Goal: Find specific page/section: Find specific page/section

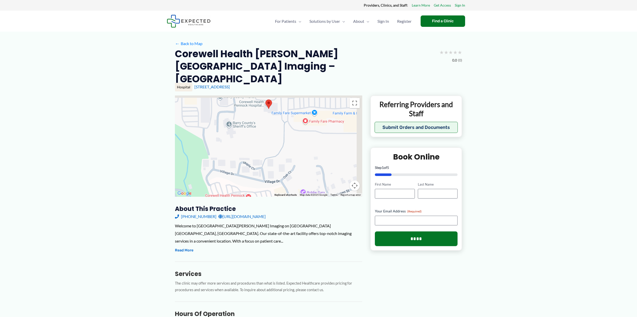
drag, startPoint x: 250, startPoint y: 118, endPoint x: 244, endPoint y: 140, distance: 22.6
click at [244, 140] on div at bounding box center [268, 145] width 187 height 101
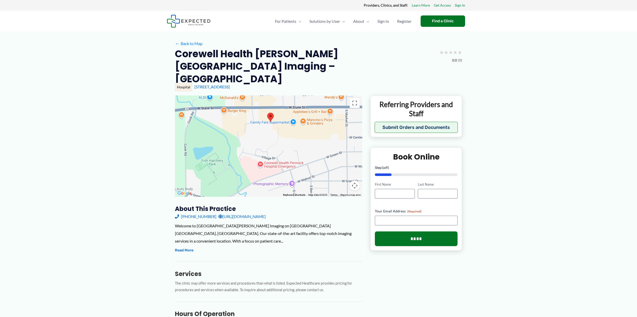
drag, startPoint x: 206, startPoint y: 133, endPoint x: 218, endPoint y: 114, distance: 23.4
click at [218, 114] on div at bounding box center [268, 145] width 187 height 101
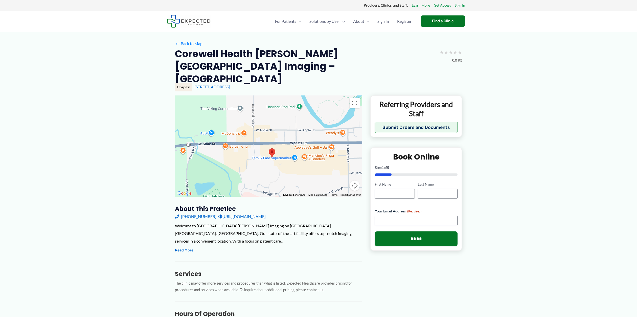
drag, startPoint x: 265, startPoint y: 117, endPoint x: 262, endPoint y: 152, distance: 35.0
click at [263, 152] on div at bounding box center [268, 145] width 187 height 101
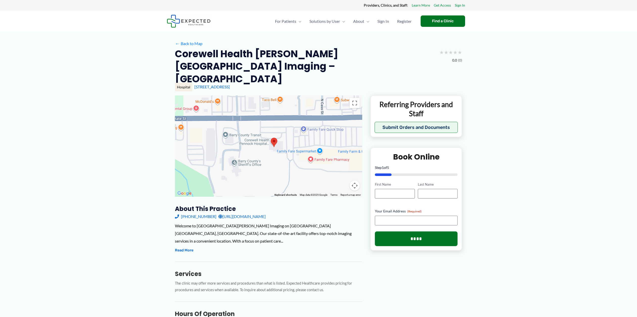
drag, startPoint x: 270, startPoint y: 145, endPoint x: 263, endPoint y: 151, distance: 8.4
click at [263, 151] on div at bounding box center [268, 145] width 187 height 101
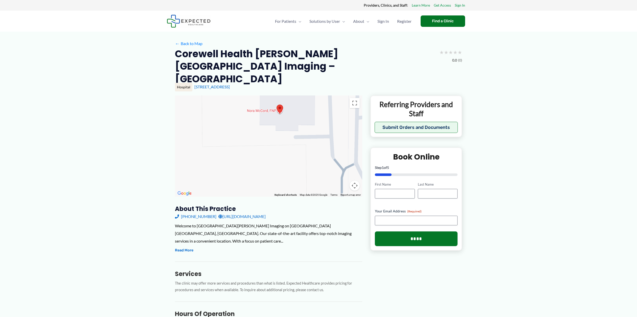
drag, startPoint x: 263, startPoint y: 103, endPoint x: 256, endPoint y: 161, distance: 58.6
click at [256, 161] on div at bounding box center [268, 145] width 187 height 101
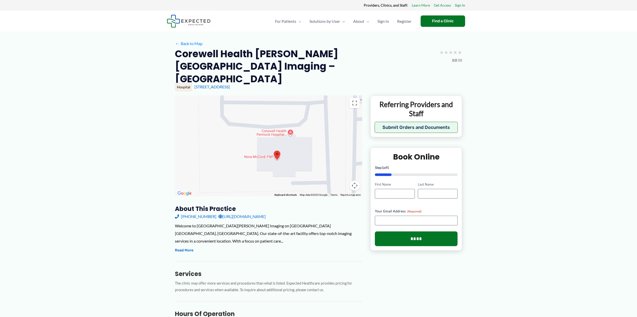
drag, startPoint x: 213, startPoint y: 127, endPoint x: 213, endPoint y: 144, distance: 17.5
click at [213, 144] on div at bounding box center [268, 145] width 187 height 101
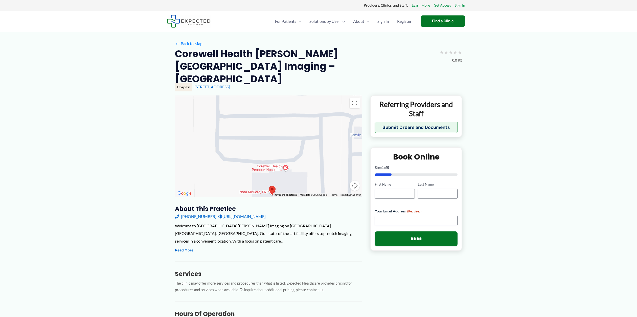
drag, startPoint x: 222, startPoint y: 134, endPoint x: 217, endPoint y: 170, distance: 36.5
click at [217, 170] on div at bounding box center [268, 145] width 187 height 101
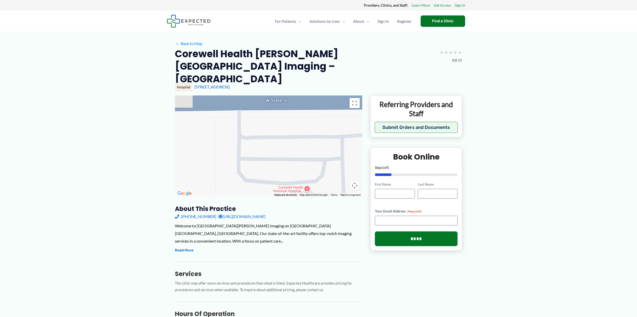
drag, startPoint x: 227, startPoint y: 113, endPoint x: 234, endPoint y: 91, distance: 23.2
click at [238, 95] on div at bounding box center [268, 145] width 187 height 101
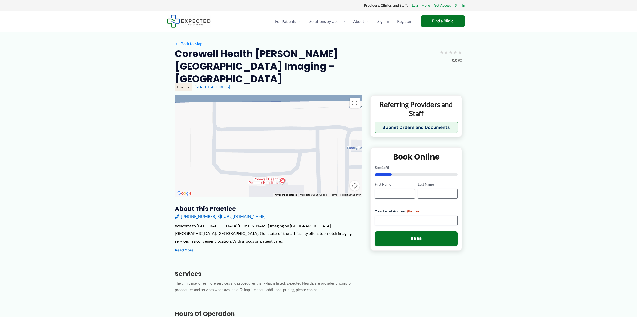
drag, startPoint x: 227, startPoint y: 106, endPoint x: 225, endPoint y: 142, distance: 35.7
click at [225, 142] on div at bounding box center [268, 145] width 187 height 101
drag, startPoint x: 311, startPoint y: 145, endPoint x: 311, endPoint y: 107, distance: 37.7
click at [311, 107] on div at bounding box center [268, 145] width 187 height 101
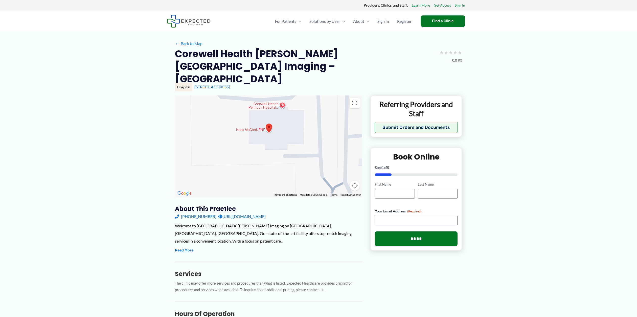
drag, startPoint x: 269, startPoint y: 157, endPoint x: 276, endPoint y: 106, distance: 51.1
click at [276, 106] on div at bounding box center [268, 145] width 187 height 101
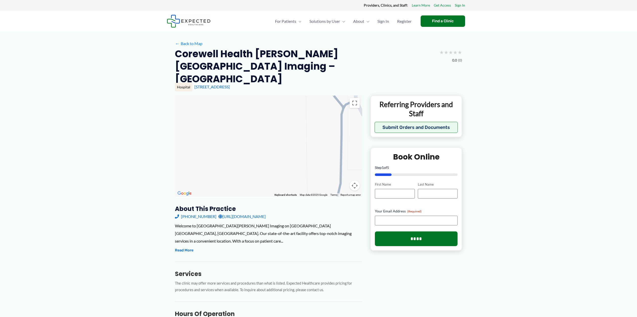
drag, startPoint x: 271, startPoint y: 154, endPoint x: 272, endPoint y: 103, distance: 51.4
click at [272, 107] on div at bounding box center [268, 145] width 187 height 101
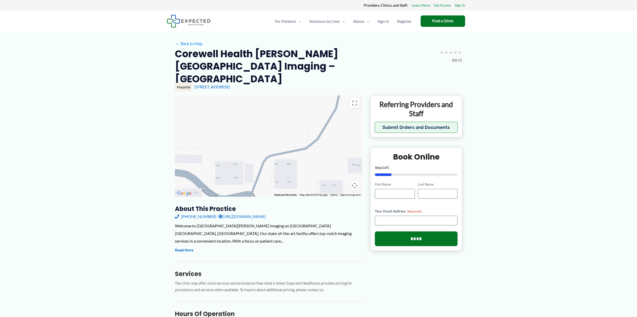
drag, startPoint x: 273, startPoint y: 100, endPoint x: 269, endPoint y: 154, distance: 53.5
click at [269, 154] on div at bounding box center [268, 145] width 187 height 101
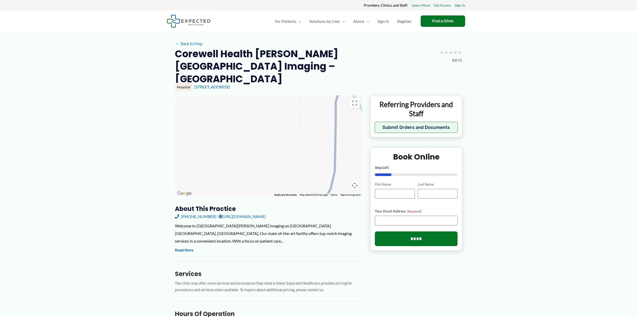
drag, startPoint x: 265, startPoint y: 139, endPoint x: 271, endPoint y: 86, distance: 53.7
click at [271, 95] on div at bounding box center [268, 145] width 187 height 101
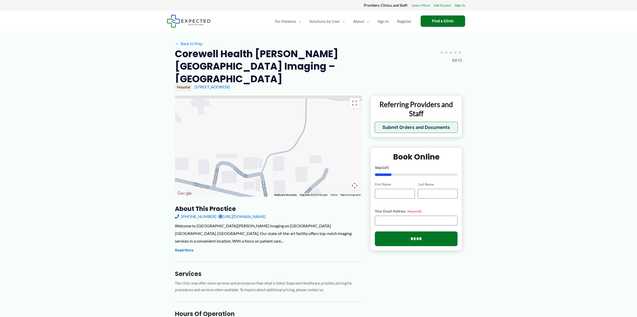
drag, startPoint x: 258, startPoint y: 97, endPoint x: 268, endPoint y: 158, distance: 62.2
click at [268, 156] on div at bounding box center [268, 145] width 187 height 101
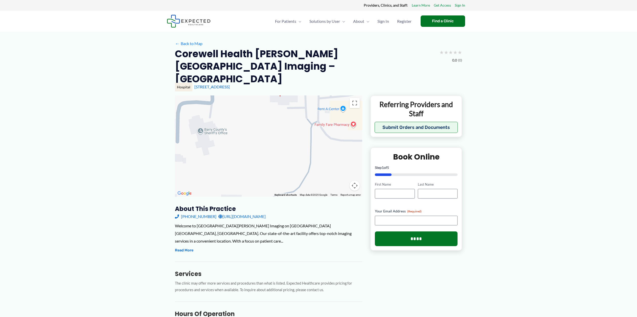
drag, startPoint x: 270, startPoint y: 132, endPoint x: 272, endPoint y: 88, distance: 43.8
click at [272, 95] on div at bounding box center [268, 145] width 187 height 101
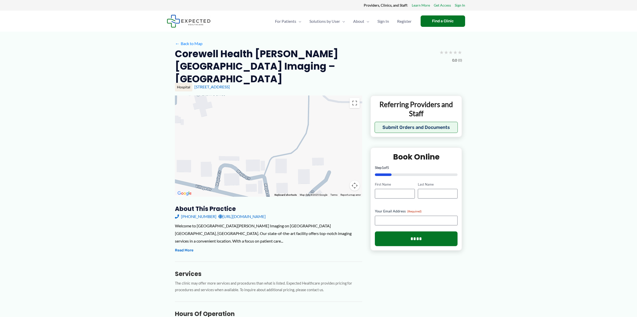
drag, startPoint x: 272, startPoint y: 87, endPoint x: 248, endPoint y: 141, distance: 58.5
click at [254, 134] on div at bounding box center [268, 145] width 187 height 101
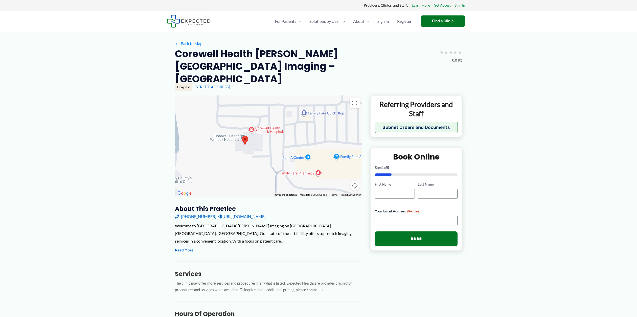
drag, startPoint x: 231, startPoint y: 91, endPoint x: 236, endPoint y: 92, distance: 4.9
click at [236, 95] on div at bounding box center [268, 145] width 187 height 101
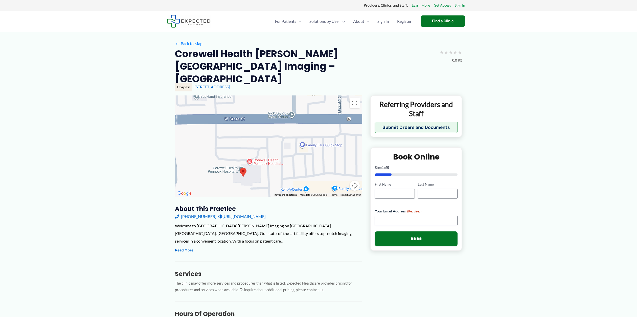
drag, startPoint x: 298, startPoint y: 113, endPoint x: 296, endPoint y: 145, distance: 32.4
click at [296, 145] on div at bounding box center [268, 145] width 187 height 101
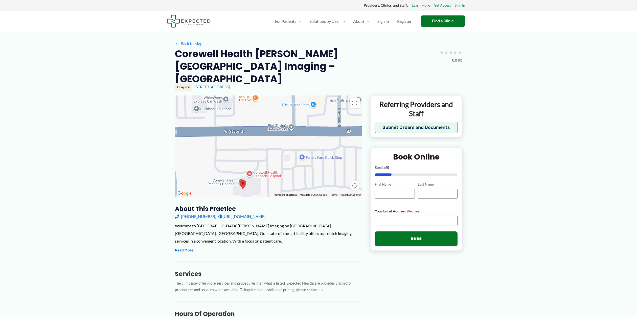
drag, startPoint x: 299, startPoint y: 131, endPoint x: 299, endPoint y: 144, distance: 12.9
click at [299, 144] on div at bounding box center [268, 145] width 187 height 101
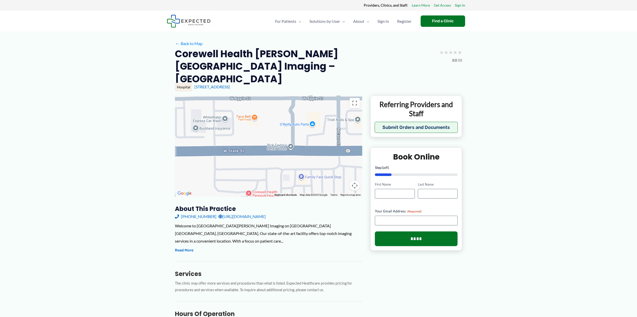
drag, startPoint x: 326, startPoint y: 129, endPoint x: 325, endPoint y: 149, distance: 20.0
click at [325, 149] on div at bounding box center [268, 145] width 187 height 101
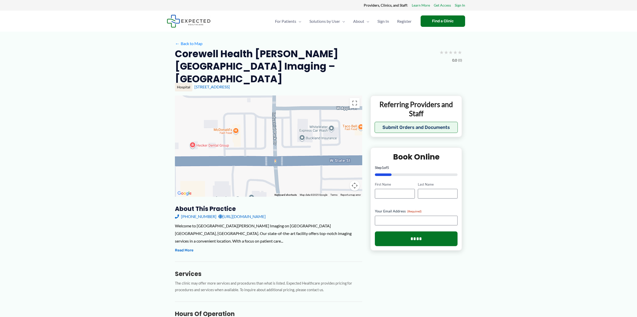
drag, startPoint x: 196, startPoint y: 155, endPoint x: 301, endPoint y: 165, distance: 105.4
click at [302, 165] on div at bounding box center [268, 145] width 187 height 101
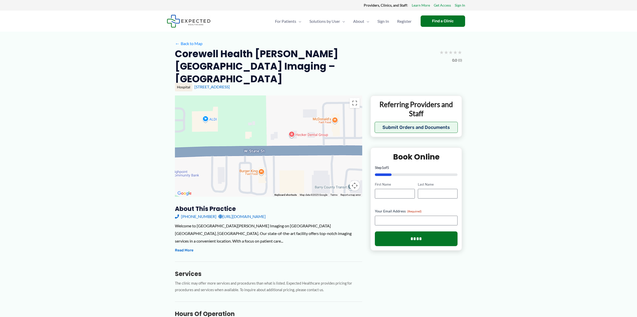
drag, startPoint x: 189, startPoint y: 118, endPoint x: 290, endPoint y: 107, distance: 101.2
click at [290, 107] on div at bounding box center [268, 145] width 187 height 101
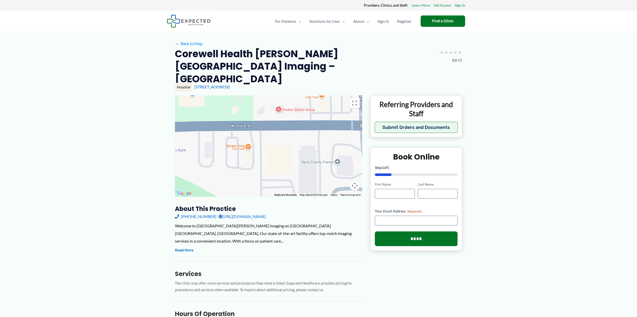
drag, startPoint x: 313, startPoint y: 161, endPoint x: 333, endPoint y: 155, distance: 20.6
click at [332, 155] on div at bounding box center [268, 145] width 187 height 101
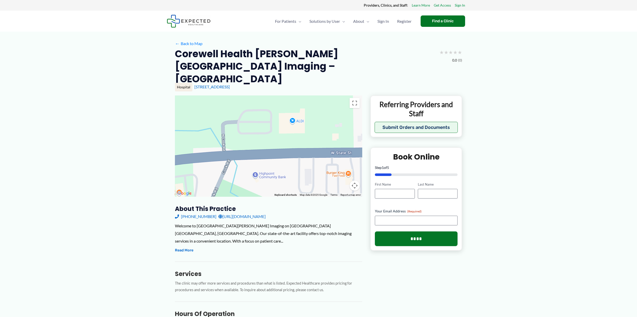
drag, startPoint x: 237, startPoint y: 140, endPoint x: 303, endPoint y: 147, distance: 66.4
click at [303, 147] on div at bounding box center [268, 145] width 187 height 101
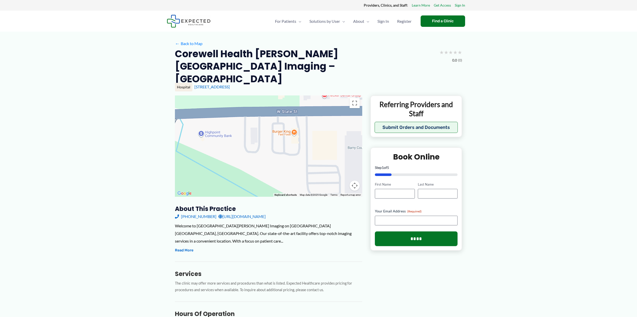
drag, startPoint x: 308, startPoint y: 151, endPoint x: 312, endPoint y: 114, distance: 38.1
click at [298, 110] on div at bounding box center [268, 145] width 187 height 101
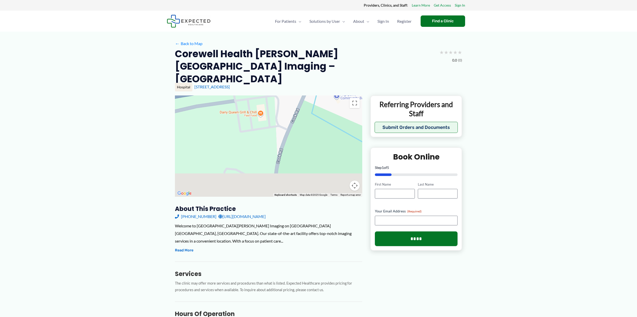
drag, startPoint x: 324, startPoint y: 157, endPoint x: 321, endPoint y: 110, distance: 47.6
click at [321, 110] on div at bounding box center [268, 145] width 187 height 101
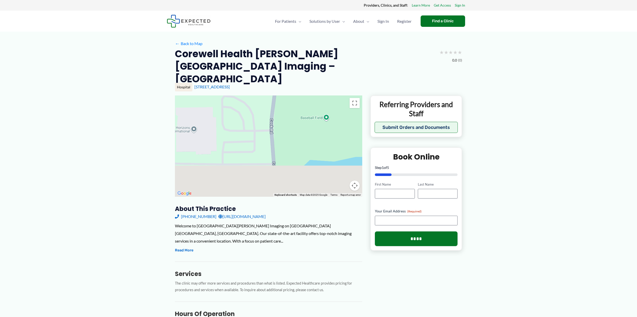
drag, startPoint x: 323, startPoint y: 157, endPoint x: 322, endPoint y: 94, distance: 63.5
click at [322, 95] on div at bounding box center [268, 145] width 187 height 101
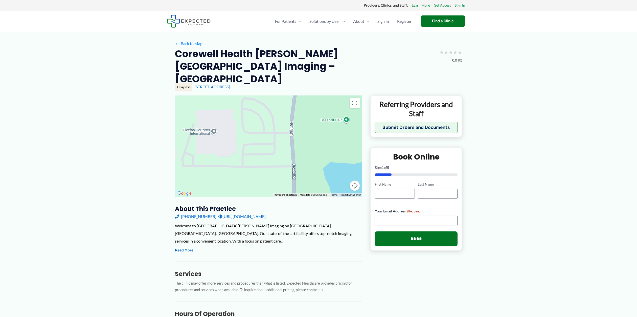
drag, startPoint x: 325, startPoint y: 130, endPoint x: 346, endPoint y: 134, distance: 21.1
click at [346, 134] on div at bounding box center [268, 145] width 187 height 101
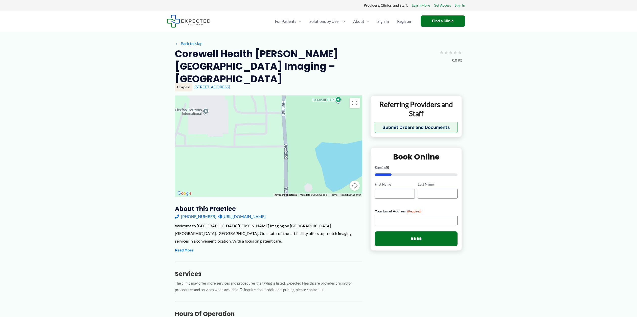
drag, startPoint x: 345, startPoint y: 144, endPoint x: 328, endPoint y: 103, distance: 44.1
click at [328, 104] on div at bounding box center [268, 145] width 187 height 101
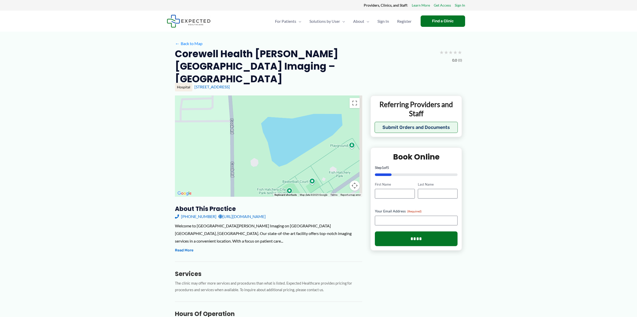
drag, startPoint x: 338, startPoint y: 124, endPoint x: 283, endPoint y: 136, distance: 56.2
click at [283, 136] on div at bounding box center [268, 145] width 187 height 101
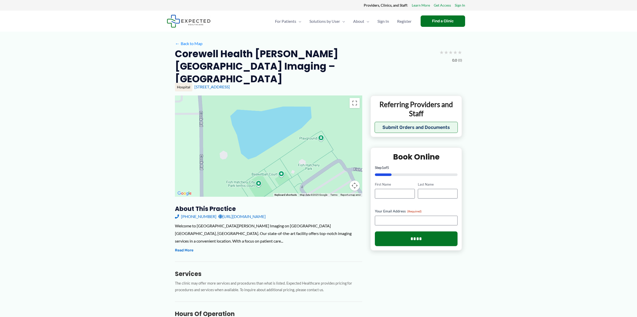
drag, startPoint x: 310, startPoint y: 153, endPoint x: 310, endPoint y: 108, distance: 45.0
click at [310, 108] on div at bounding box center [268, 145] width 187 height 101
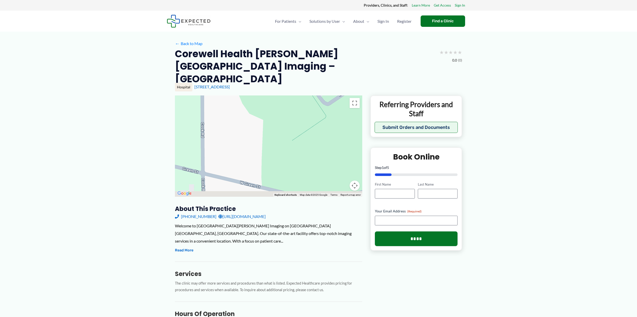
drag, startPoint x: 310, startPoint y: 152, endPoint x: 311, endPoint y: 84, distance: 68.0
click at [311, 95] on div at bounding box center [268, 145] width 187 height 101
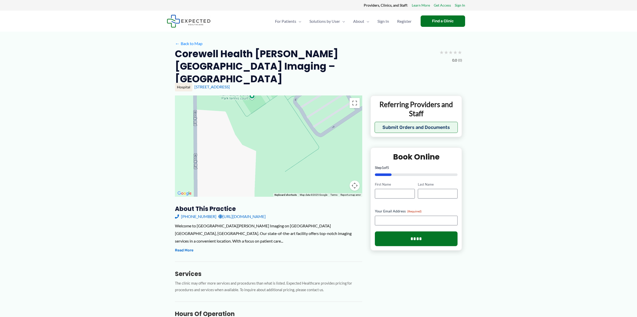
drag, startPoint x: 309, startPoint y: 113, endPoint x: 304, endPoint y: 162, distance: 49.1
click at [304, 162] on div at bounding box center [268, 145] width 187 height 101
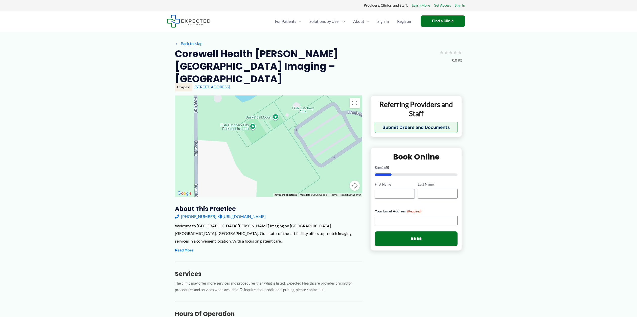
drag, startPoint x: 303, startPoint y: 119, endPoint x: 304, endPoint y: 150, distance: 30.9
click at [304, 150] on div at bounding box center [268, 145] width 187 height 101
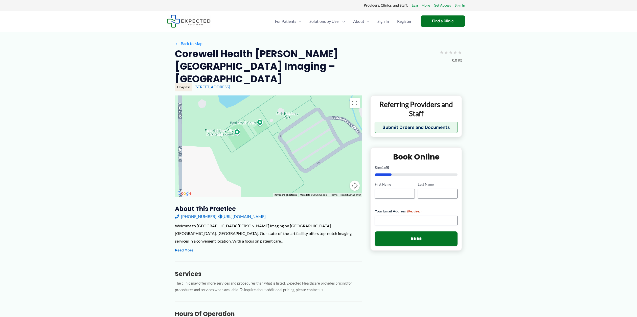
drag, startPoint x: 326, startPoint y: 138, endPoint x: 293, endPoint y: 144, distance: 34.3
click at [293, 144] on div at bounding box center [268, 145] width 187 height 101
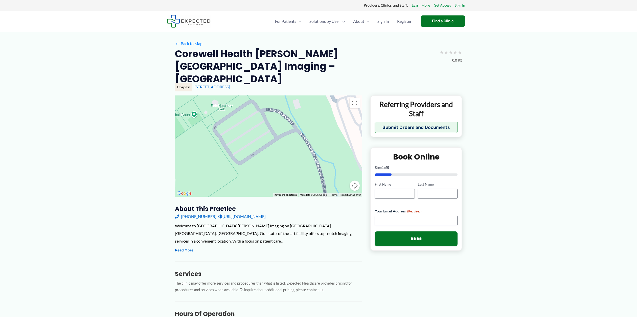
drag, startPoint x: 293, startPoint y: 142, endPoint x: 235, endPoint y: 137, distance: 58.4
click at [237, 136] on div at bounding box center [268, 145] width 187 height 101
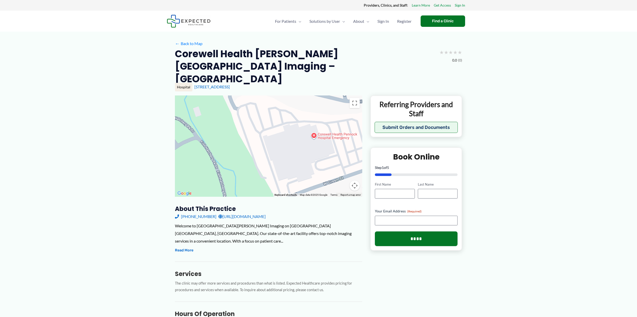
drag, startPoint x: 315, startPoint y: 126, endPoint x: 268, endPoint y: 129, distance: 47.6
click at [268, 129] on div at bounding box center [268, 145] width 187 height 101
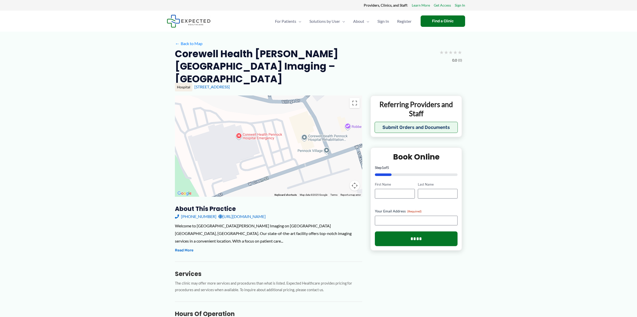
drag, startPoint x: 322, startPoint y: 141, endPoint x: 283, endPoint y: 141, distance: 38.9
click at [283, 141] on div at bounding box center [268, 145] width 187 height 101
click at [239, 114] on div at bounding box center [268, 145] width 187 height 101
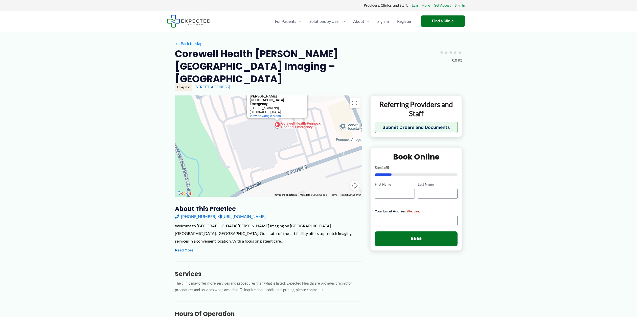
drag, startPoint x: 213, startPoint y: 127, endPoint x: 252, endPoint y: 107, distance: 44.2
click at [252, 107] on div "[GEOGRAPHIC_DATA][PERSON_NAME] Emergency [GEOGRAPHIC_DATA][PERSON_NAME] Emergen…" at bounding box center [268, 145] width 187 height 101
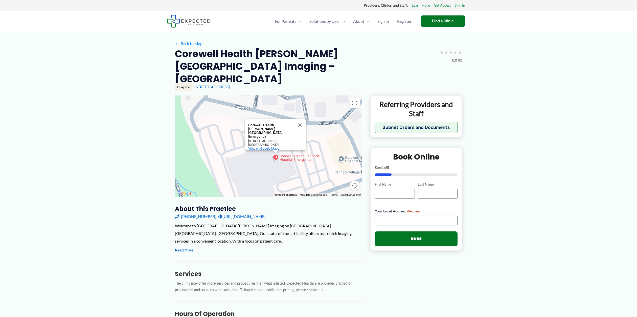
drag, startPoint x: 240, startPoint y: 115, endPoint x: 239, endPoint y: 150, distance: 34.7
click at [239, 150] on div "[GEOGRAPHIC_DATA][PERSON_NAME] Emergency [GEOGRAPHIC_DATA][PERSON_NAME] Emergen…" at bounding box center [268, 145] width 187 height 101
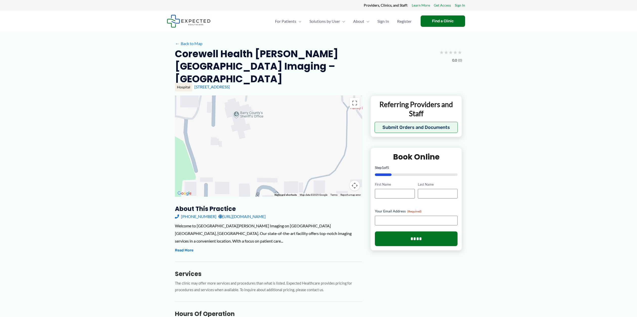
drag, startPoint x: 238, startPoint y: 83, endPoint x: 238, endPoint y: 184, distance: 101.2
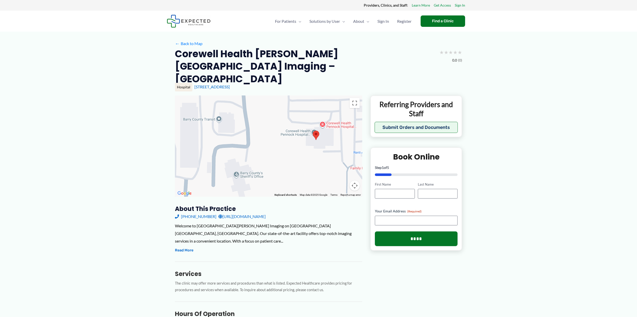
drag, startPoint x: 239, startPoint y: 99, endPoint x: 239, endPoint y: 179, distance: 79.9
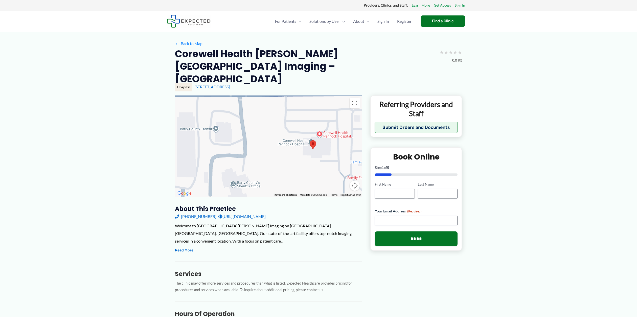
drag, startPoint x: 244, startPoint y: 166, endPoint x: 240, endPoint y: 144, distance: 22.3
click at [240, 144] on div "[GEOGRAPHIC_DATA][PERSON_NAME] Emergency [GEOGRAPHIC_DATA][PERSON_NAME] Emergen…" at bounding box center [268, 145] width 187 height 101
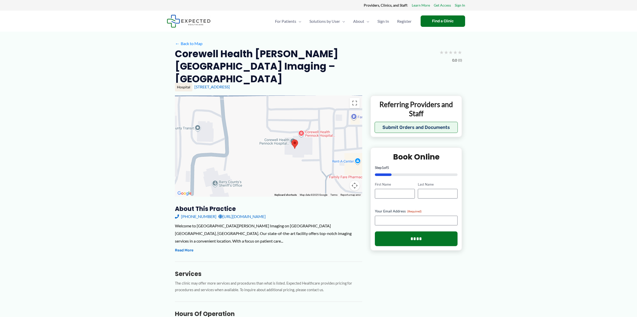
drag, startPoint x: 271, startPoint y: 156, endPoint x: 252, endPoint y: 156, distance: 18.7
click at [252, 156] on div "[GEOGRAPHIC_DATA][PERSON_NAME] Emergency [GEOGRAPHIC_DATA][PERSON_NAME] Emergen…" at bounding box center [268, 145] width 187 height 101
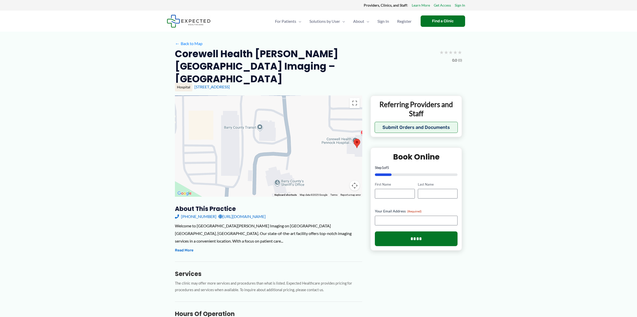
drag, startPoint x: 213, startPoint y: 117, endPoint x: 274, endPoint y: 116, distance: 61.0
click at [274, 117] on div "[GEOGRAPHIC_DATA][PERSON_NAME] Emergency [GEOGRAPHIC_DATA][PERSON_NAME] Emergen…" at bounding box center [268, 145] width 187 height 101
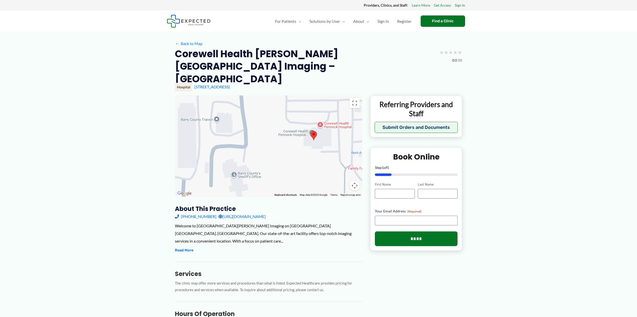
drag, startPoint x: 274, startPoint y: 116, endPoint x: 229, endPoint y: 109, distance: 45.6
click at [229, 109] on div "[GEOGRAPHIC_DATA][PERSON_NAME] Emergency [GEOGRAPHIC_DATA][PERSON_NAME] Emergen…" at bounding box center [268, 145] width 187 height 101
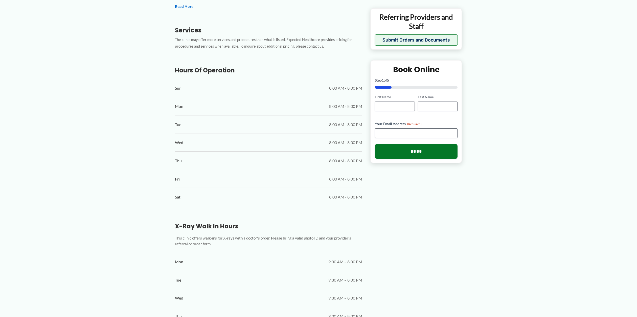
scroll to position [103, 0]
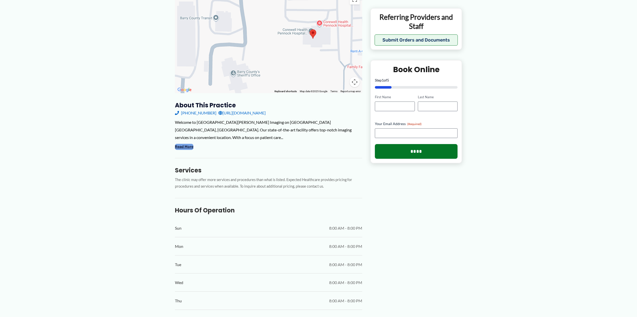
click at [187, 144] on button "Read More" at bounding box center [184, 147] width 18 height 6
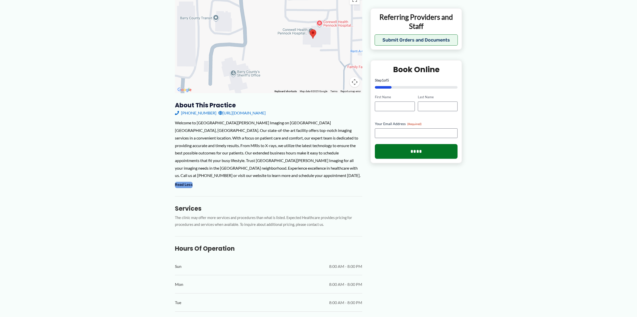
scroll to position [0, 0]
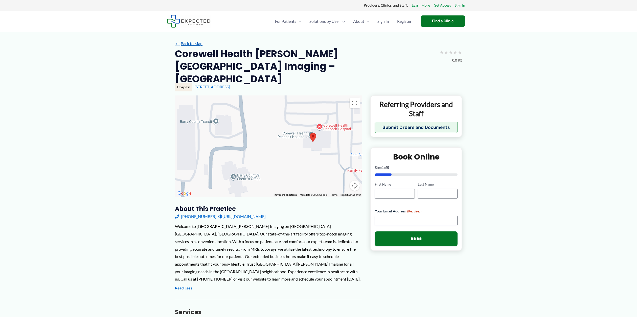
click at [192, 44] on link "← Back to Map" at bounding box center [189, 44] width 28 height 8
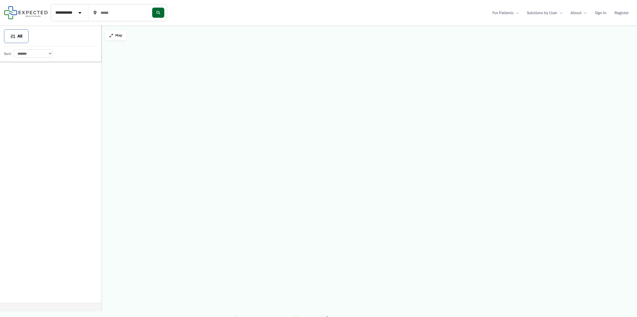
type input "*****"
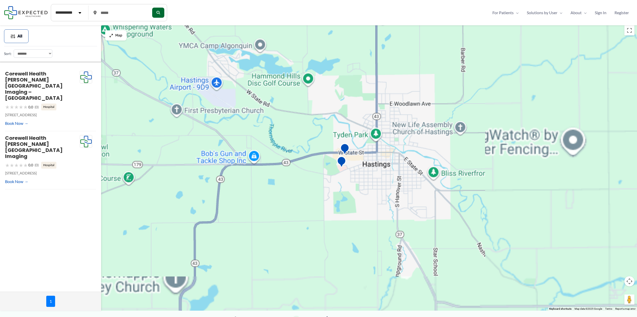
drag, startPoint x: 353, startPoint y: 126, endPoint x: 289, endPoint y: 210, distance: 105.8
click at [289, 210] on div at bounding box center [318, 167] width 637 height 288
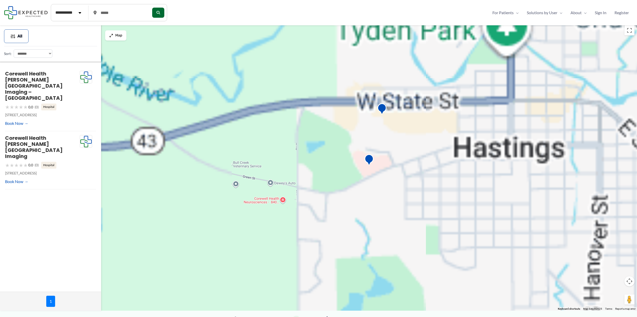
drag, startPoint x: 352, startPoint y: 186, endPoint x: 226, endPoint y: 209, distance: 128.1
click at [225, 220] on div at bounding box center [318, 167] width 637 height 288
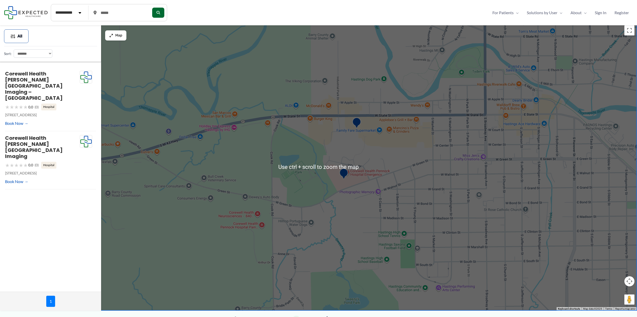
scroll to position [34, 0]
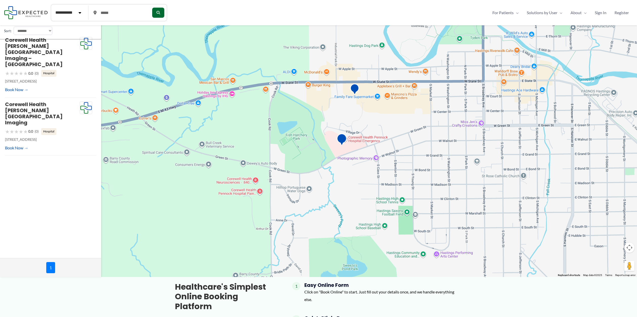
click at [341, 140] on img "Corewell Health Pennock Hospital Imaging" at bounding box center [342, 140] width 10 height 14
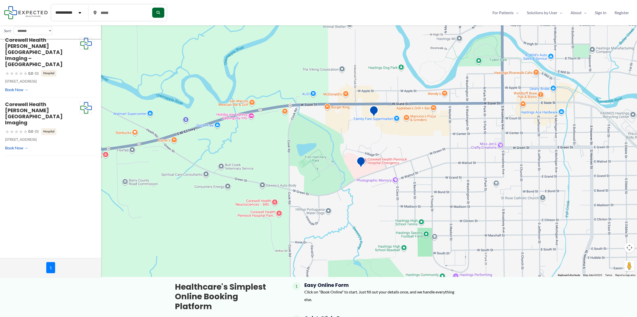
drag, startPoint x: 392, startPoint y: 164, endPoint x: 411, endPoint y: 186, distance: 29.6
click at [411, 186] on div at bounding box center [318, 133] width 637 height 288
click at [58, 157] on div "Corewell Health Pennock Hospital Imaging – State St ★ ★ ★ ★ ★ 0.0 (0) Hospital …" at bounding box center [50, 143] width 101 height 230
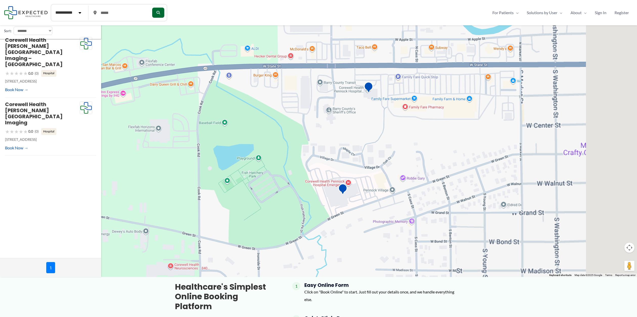
drag, startPoint x: 316, startPoint y: 146, endPoint x: 156, endPoint y: 153, distance: 160.5
click at [156, 153] on div at bounding box center [318, 133] width 637 height 288
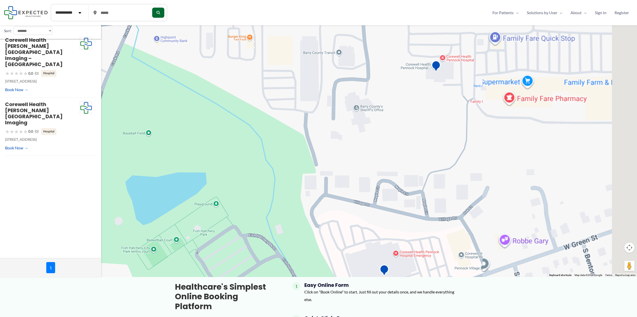
drag, startPoint x: 282, startPoint y: 149, endPoint x: 163, endPoint y: 184, distance: 124.6
click at [163, 187] on div at bounding box center [318, 133] width 637 height 288
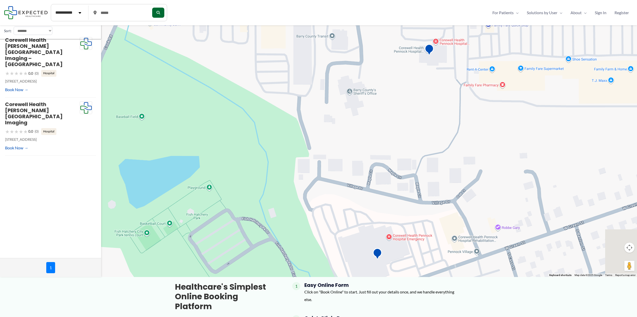
drag, startPoint x: 213, startPoint y: 166, endPoint x: 211, endPoint y: 150, distance: 16.1
click at [211, 150] on div at bounding box center [318, 133] width 637 height 288
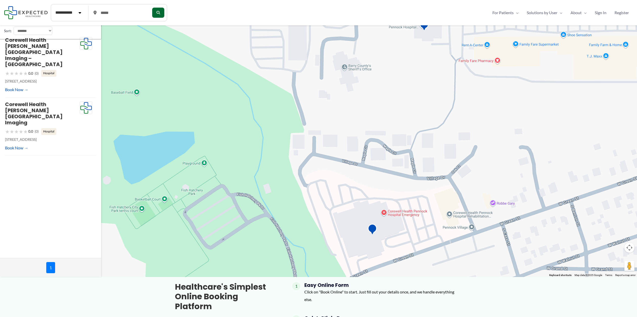
drag, startPoint x: 470, startPoint y: 144, endPoint x: 466, endPoint y: 114, distance: 30.1
click at [466, 114] on div at bounding box center [318, 133] width 637 height 288
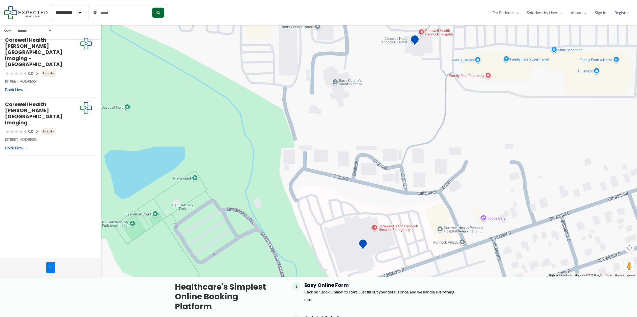
drag, startPoint x: 481, startPoint y: 144, endPoint x: 471, endPoint y: 153, distance: 13.4
click at [471, 153] on div at bounding box center [318, 133] width 637 height 288
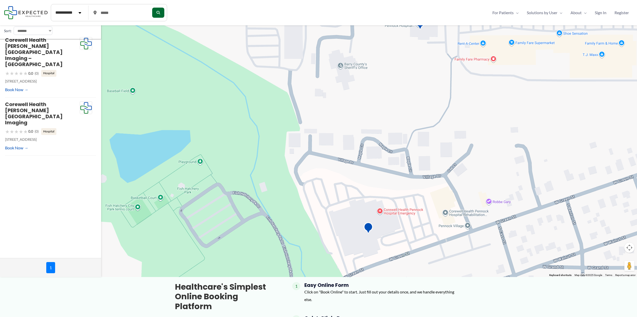
drag, startPoint x: 472, startPoint y: 152, endPoint x: 477, endPoint y: 135, distance: 18.1
click at [477, 135] on div at bounding box center [318, 133] width 637 height 288
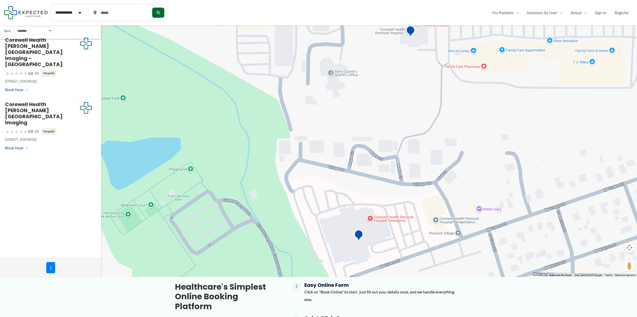
drag, startPoint x: 475, startPoint y: 143, endPoint x: 464, endPoint y: 151, distance: 13.6
click at [464, 151] on div at bounding box center [318, 133] width 637 height 288
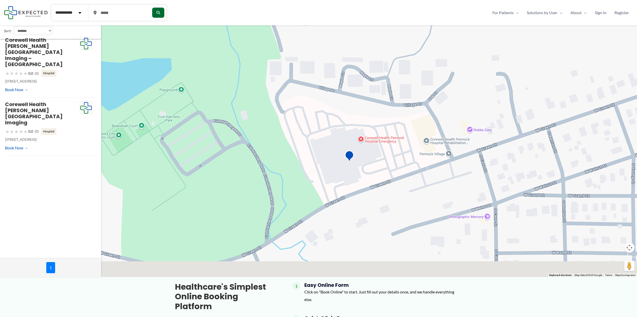
drag, startPoint x: 466, startPoint y: 150, endPoint x: 450, endPoint y: 61, distance: 90.8
click at [456, 64] on div at bounding box center [318, 133] width 637 height 288
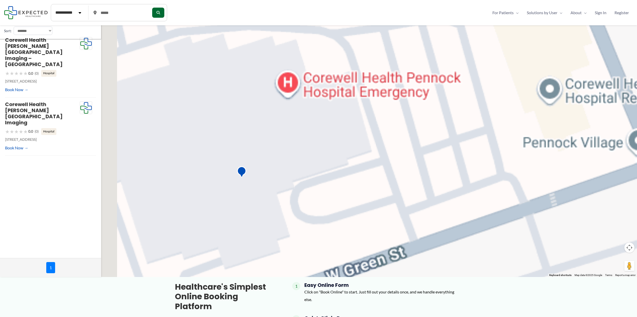
drag, startPoint x: 315, startPoint y: 96, endPoint x: 445, endPoint y: 154, distance: 141.8
click at [445, 154] on div at bounding box center [318, 133] width 637 height 288
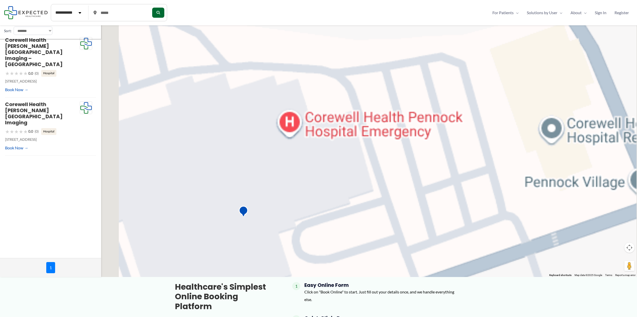
drag, startPoint x: 445, startPoint y: 154, endPoint x: 446, endPoint y: 195, distance: 40.8
click at [446, 195] on div at bounding box center [318, 133] width 637 height 288
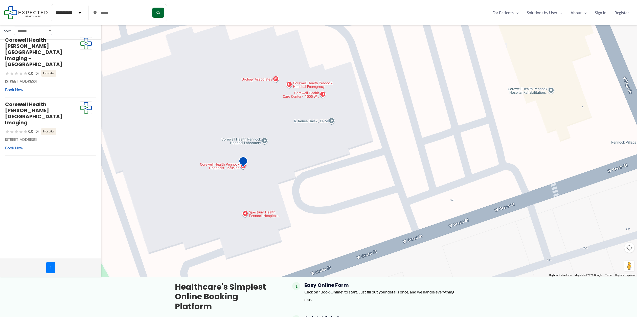
drag, startPoint x: 496, startPoint y: 143, endPoint x: 497, endPoint y: 85, distance: 57.2
click at [497, 85] on div at bounding box center [318, 133] width 637 height 288
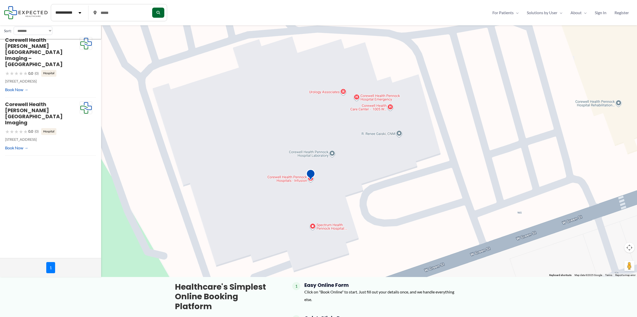
drag, startPoint x: 410, startPoint y: 73, endPoint x: 476, endPoint y: 80, distance: 65.6
click at [476, 80] on div at bounding box center [318, 133] width 637 height 288
click at [481, 74] on div at bounding box center [318, 133] width 637 height 288
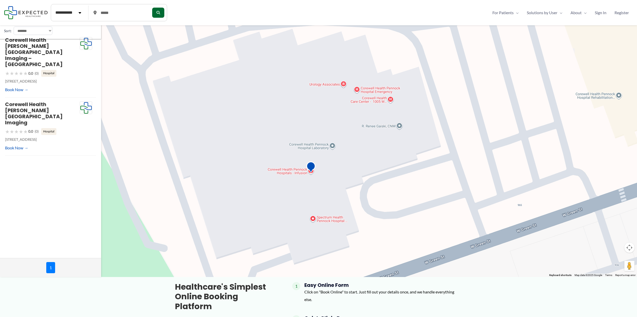
drag, startPoint x: 469, startPoint y: 140, endPoint x: 470, endPoint y: 130, distance: 9.9
click at [470, 131] on div at bounding box center [318, 133] width 637 height 288
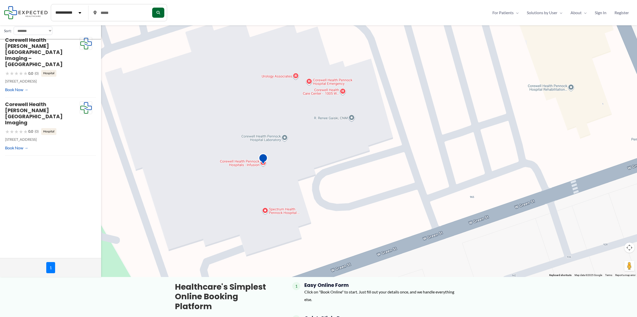
drag, startPoint x: 473, startPoint y: 130, endPoint x: 425, endPoint y: 122, distance: 48.9
click at [425, 122] on div at bounding box center [318, 133] width 637 height 288
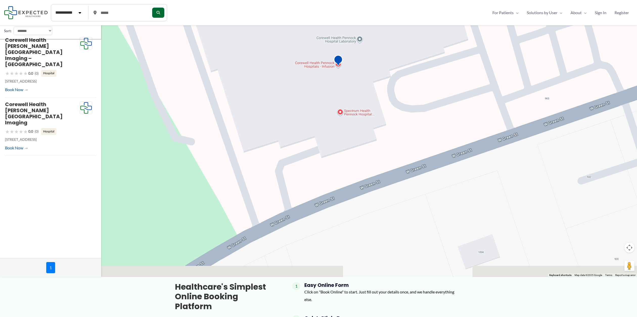
drag, startPoint x: 167, startPoint y: 163, endPoint x: 230, endPoint y: 119, distance: 77.4
click at [230, 119] on div at bounding box center [318, 133] width 637 height 288
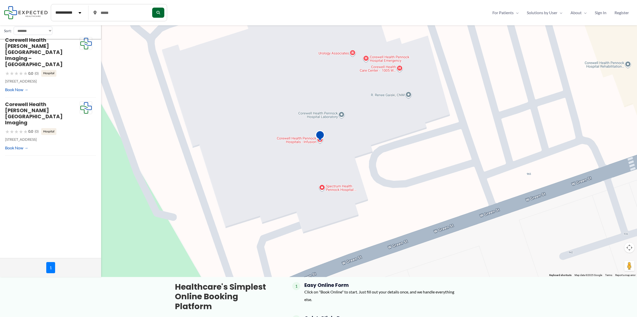
drag, startPoint x: 246, startPoint y: 74, endPoint x: 215, endPoint y: 157, distance: 88.7
click at [220, 146] on div at bounding box center [318, 133] width 637 height 288
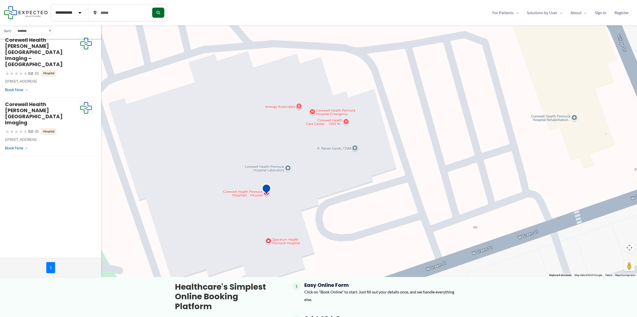
drag, startPoint x: 204, startPoint y: 185, endPoint x: 211, endPoint y: 62, distance: 122.6
click at [211, 63] on div at bounding box center [318, 133] width 637 height 288
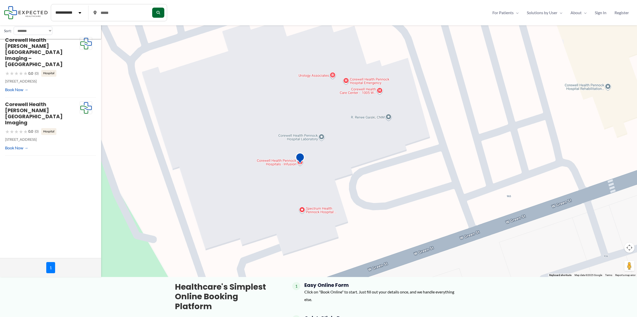
drag, startPoint x: 204, startPoint y: 95, endPoint x: 237, endPoint y: 199, distance: 108.9
click at [238, 198] on div at bounding box center [318, 133] width 637 height 288
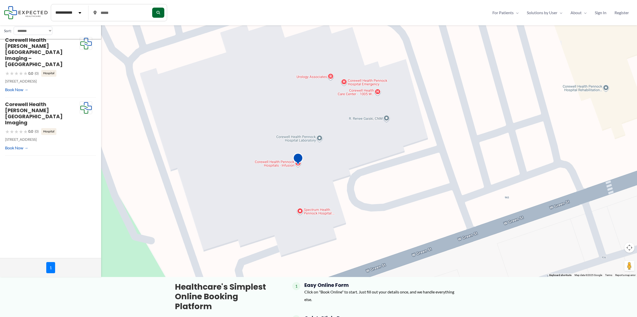
click at [298, 164] on img "Corewell Health Pennock Hospital Imaging" at bounding box center [298, 160] width 10 height 14
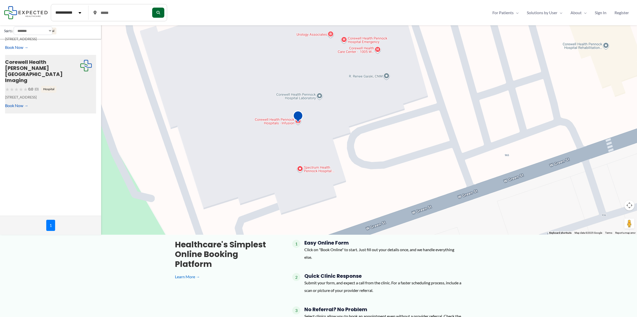
scroll to position [0, 0]
